Goal: Transaction & Acquisition: Purchase product/service

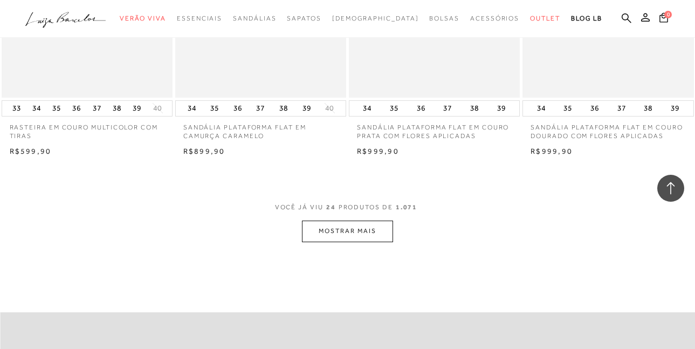
scroll to position [1888, 0]
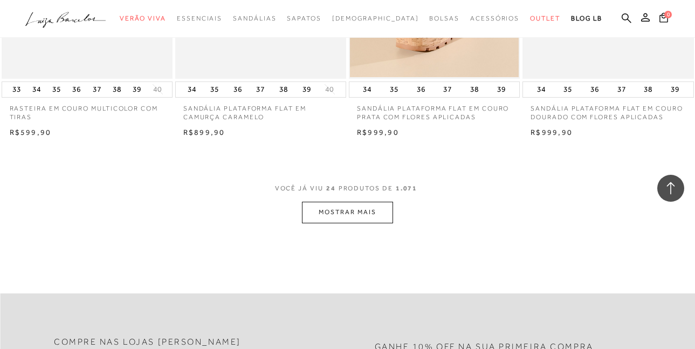
click at [361, 209] on button "MOSTRAR MAIS" at bounding box center [347, 212] width 91 height 21
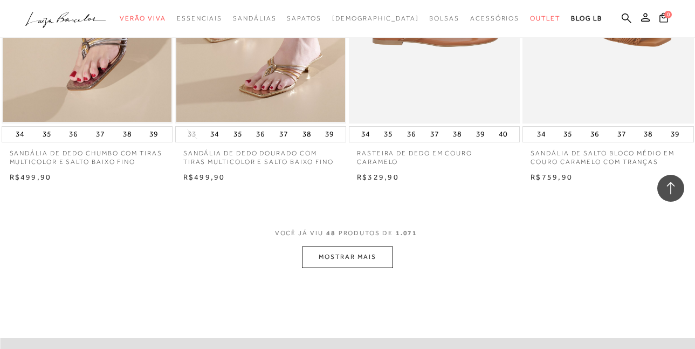
scroll to position [3831, 0]
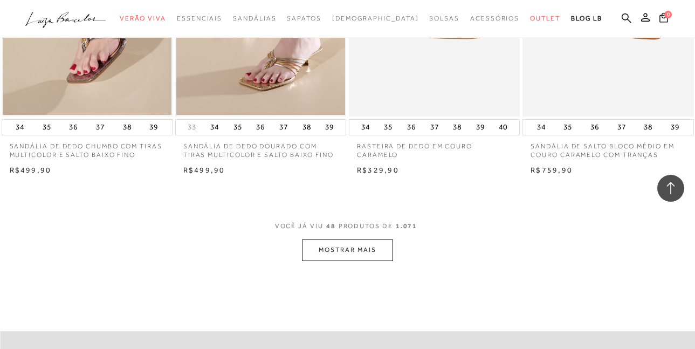
click at [367, 249] on button "MOSTRAR MAIS" at bounding box center [347, 250] width 91 height 21
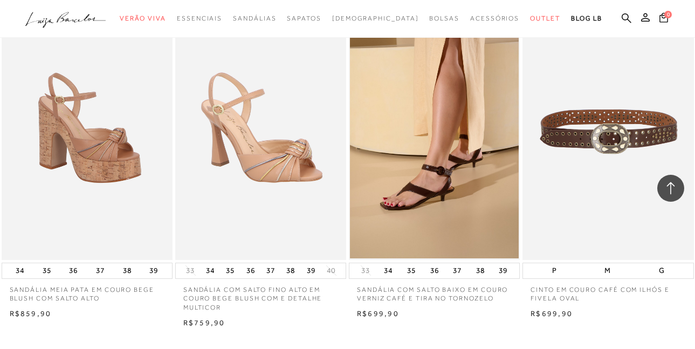
scroll to position [5665, 0]
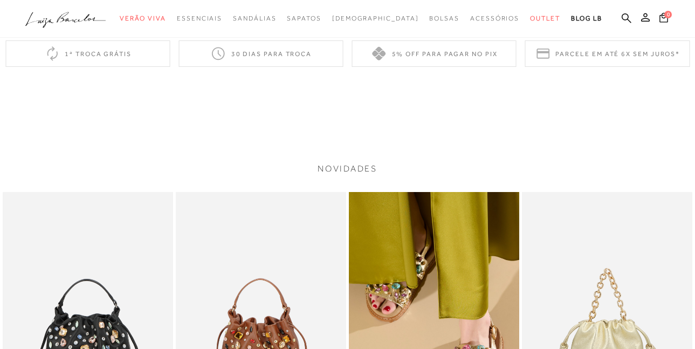
scroll to position [971, 0]
